Goal: Information Seeking & Learning: Learn about a topic

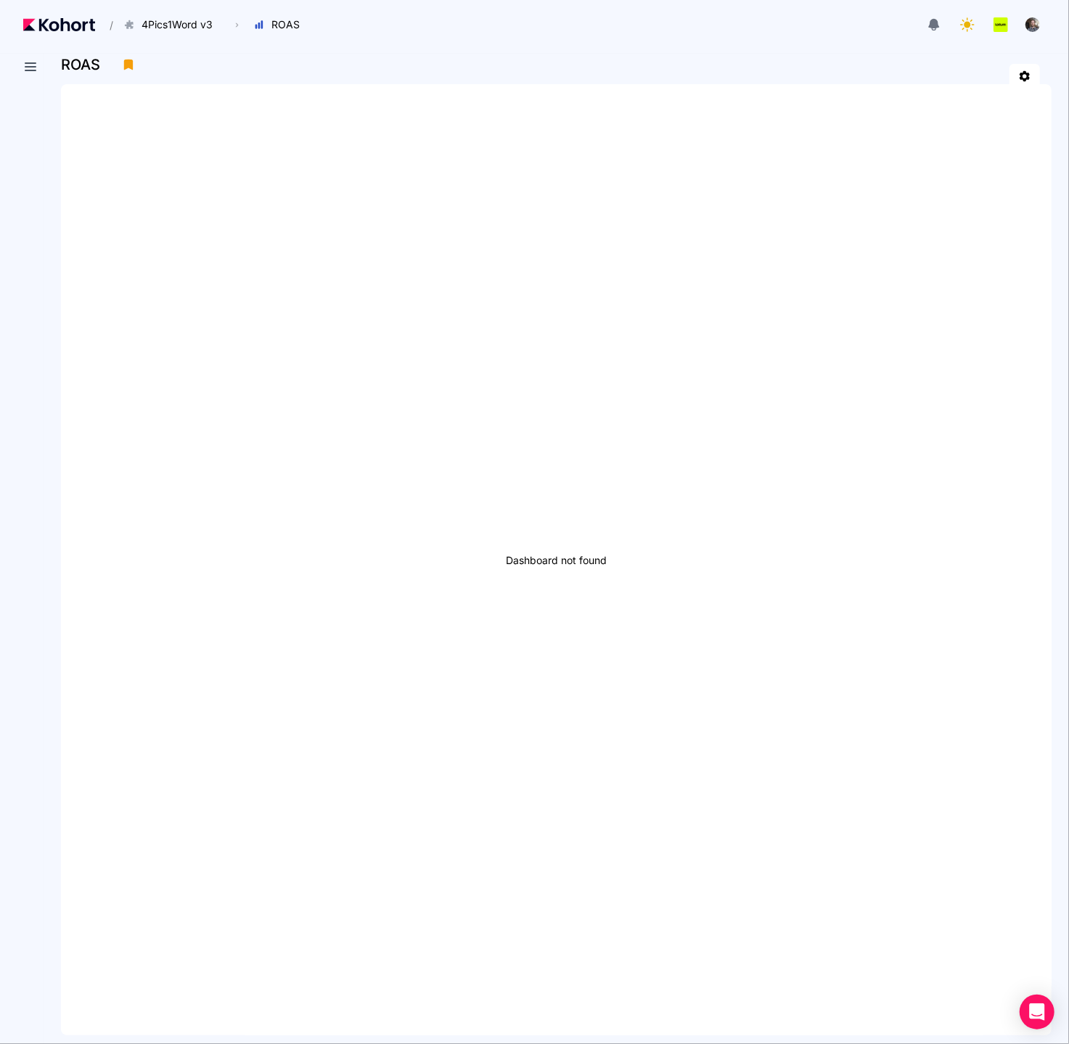
click at [478, 57] on div "ROAS" at bounding box center [550, 65] width 979 height 22
click at [164, 17] on span "4Pics1Word v3" at bounding box center [177, 24] width 71 height 15
click at [155, 105] on span "4Pics1Word v3" at bounding box center [227, 98] width 192 height 15
click at [33, 76] on button at bounding box center [30, 67] width 26 height 26
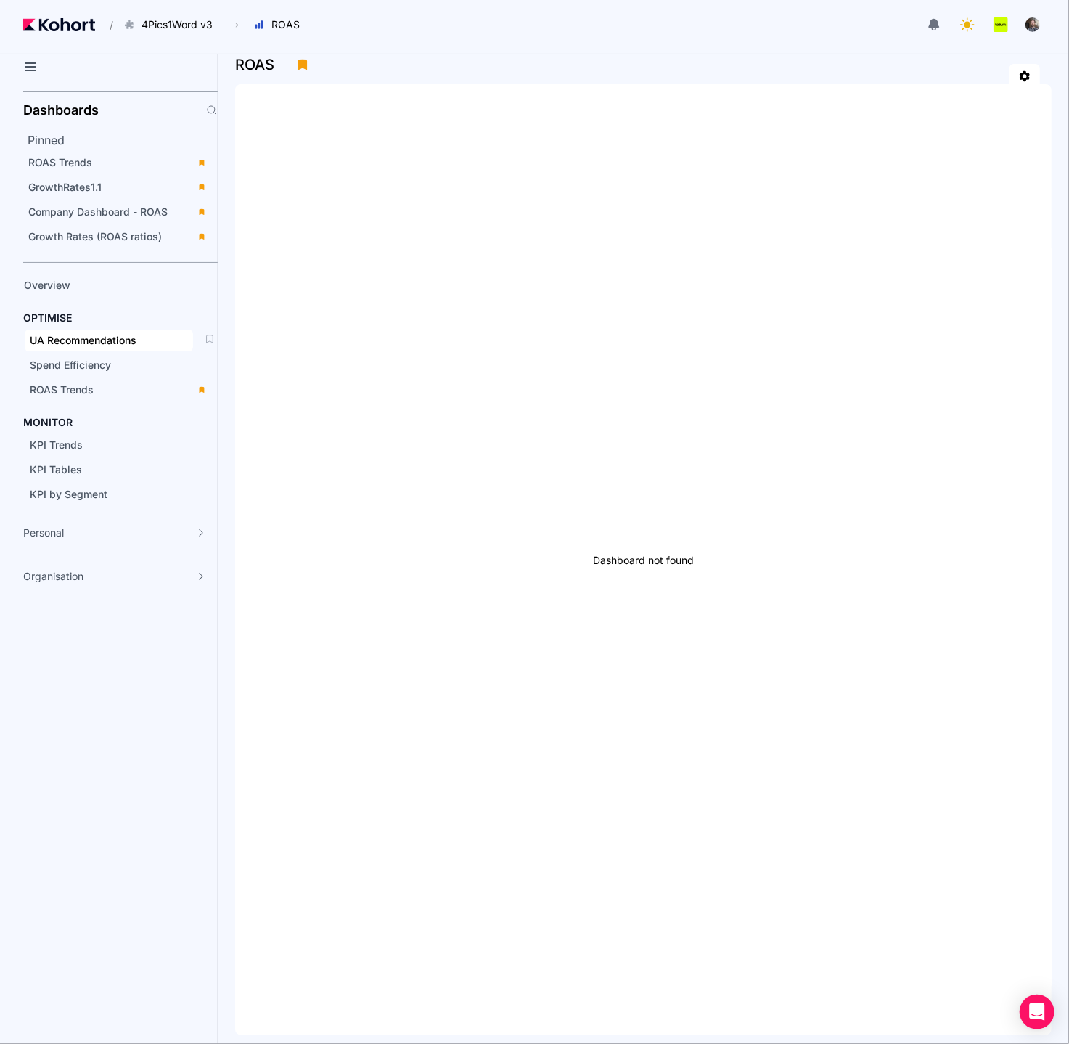
click at [54, 334] on span "UA Recommendations" at bounding box center [83, 340] width 107 height 12
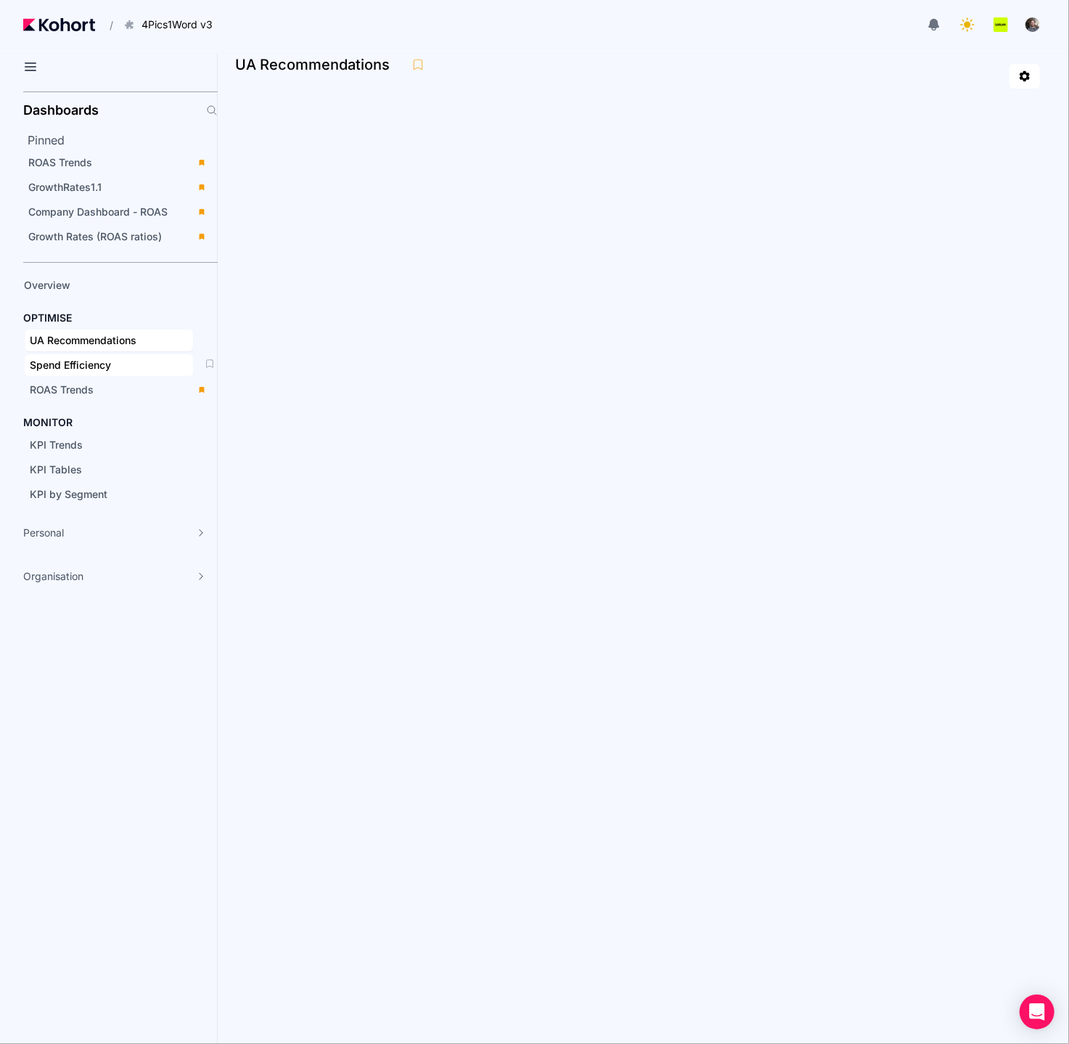
click at [94, 359] on span "Spend Efficiency" at bounding box center [70, 365] width 81 height 12
click at [78, 386] on span "ROAS Trends" at bounding box center [62, 389] width 64 height 12
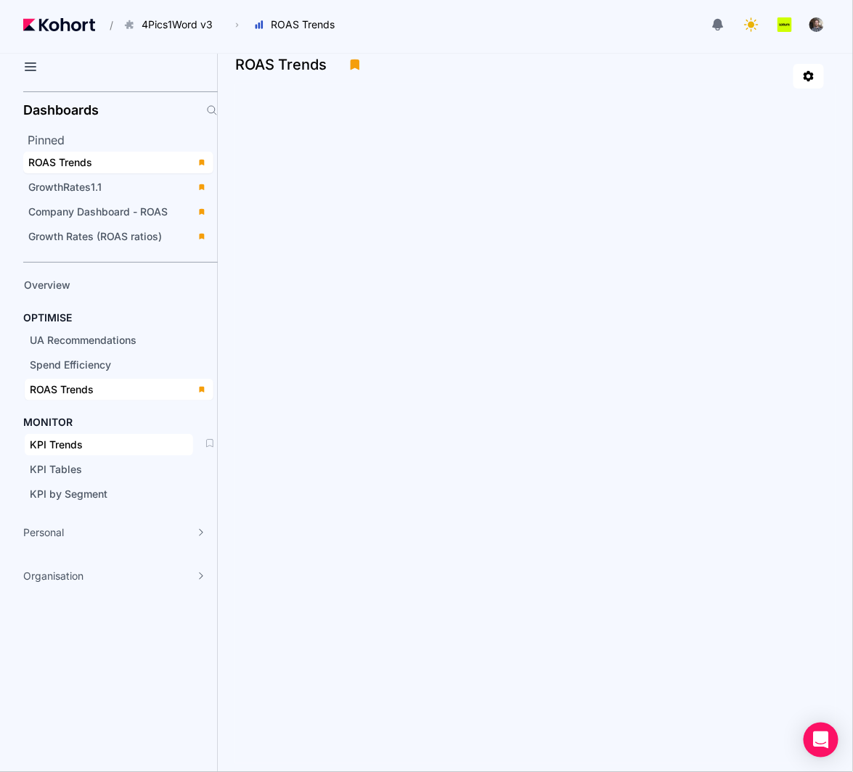
drag, startPoint x: 124, startPoint y: 422, endPoint x: 104, endPoint y: 440, distance: 26.8
click at [123, 425] on div "MONITOR KPI Trends KPI Tables KPI by Segment" at bounding box center [120, 460] width 194 height 90
click at [102, 441] on div "KPI Trends" at bounding box center [109, 445] width 158 height 15
